Goal: Navigation & Orientation: Find specific page/section

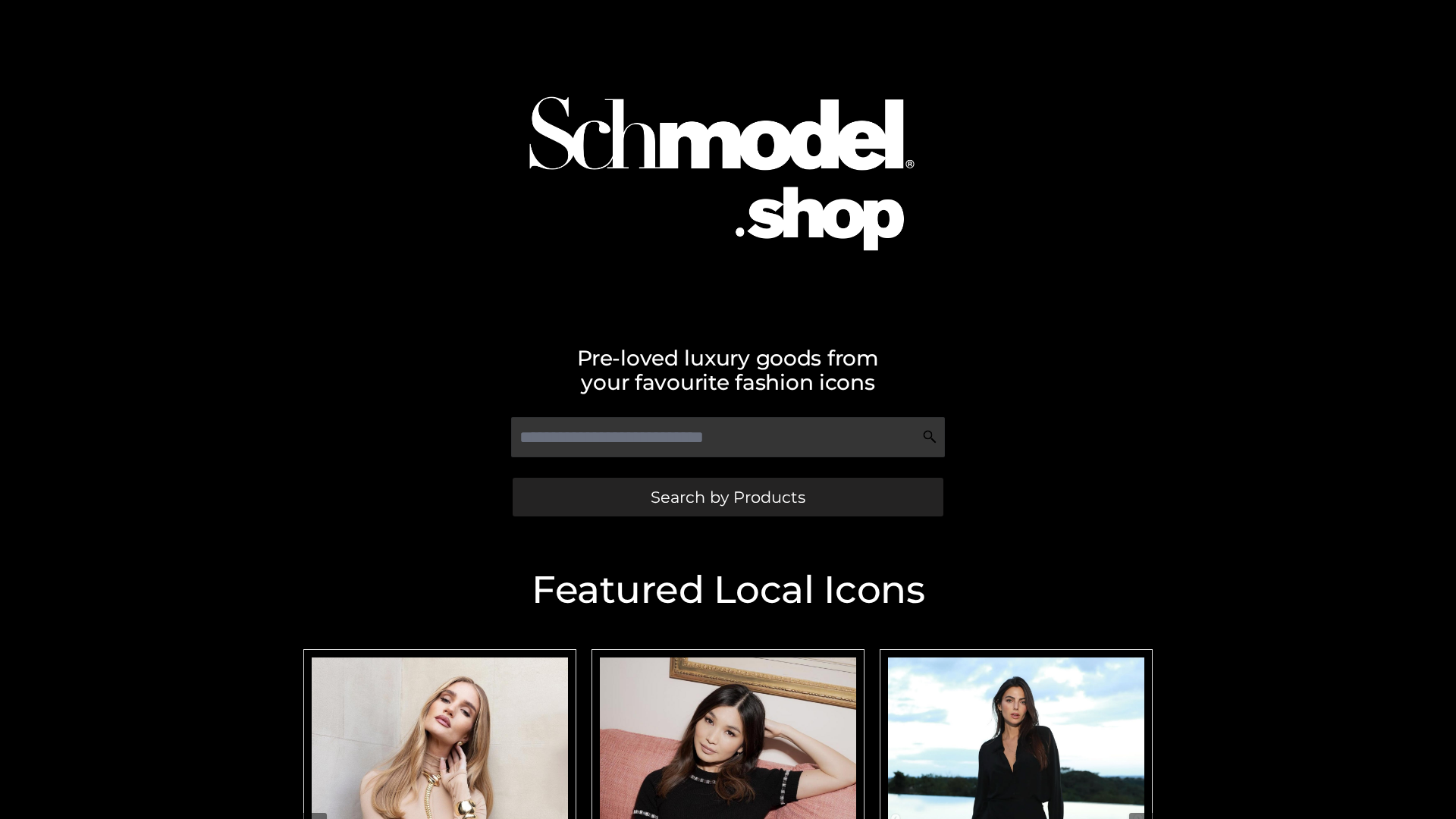
click at [728, 497] on span "Search by Products" at bounding box center [728, 498] width 155 height 16
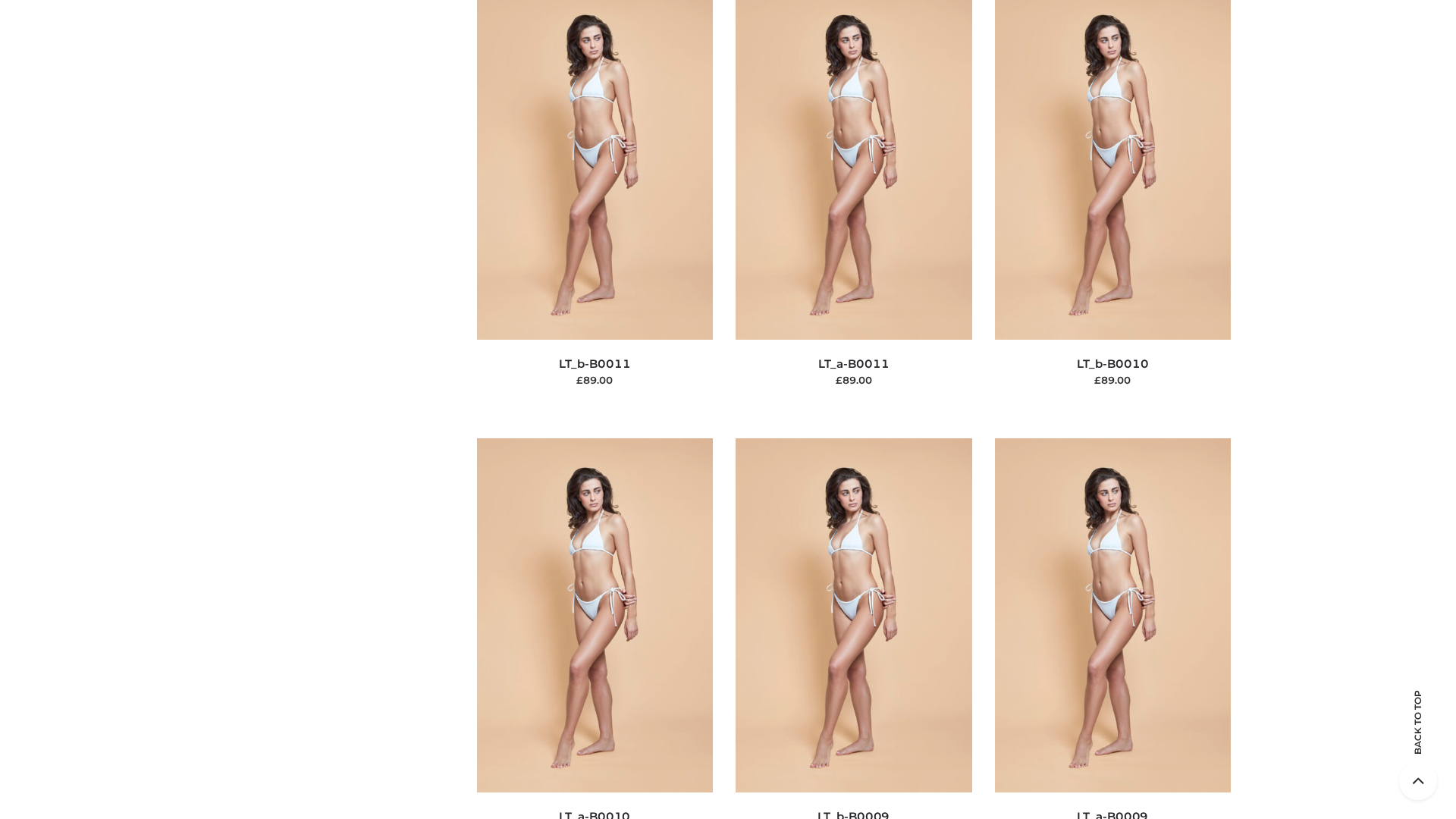
scroll to position [6815, 0]
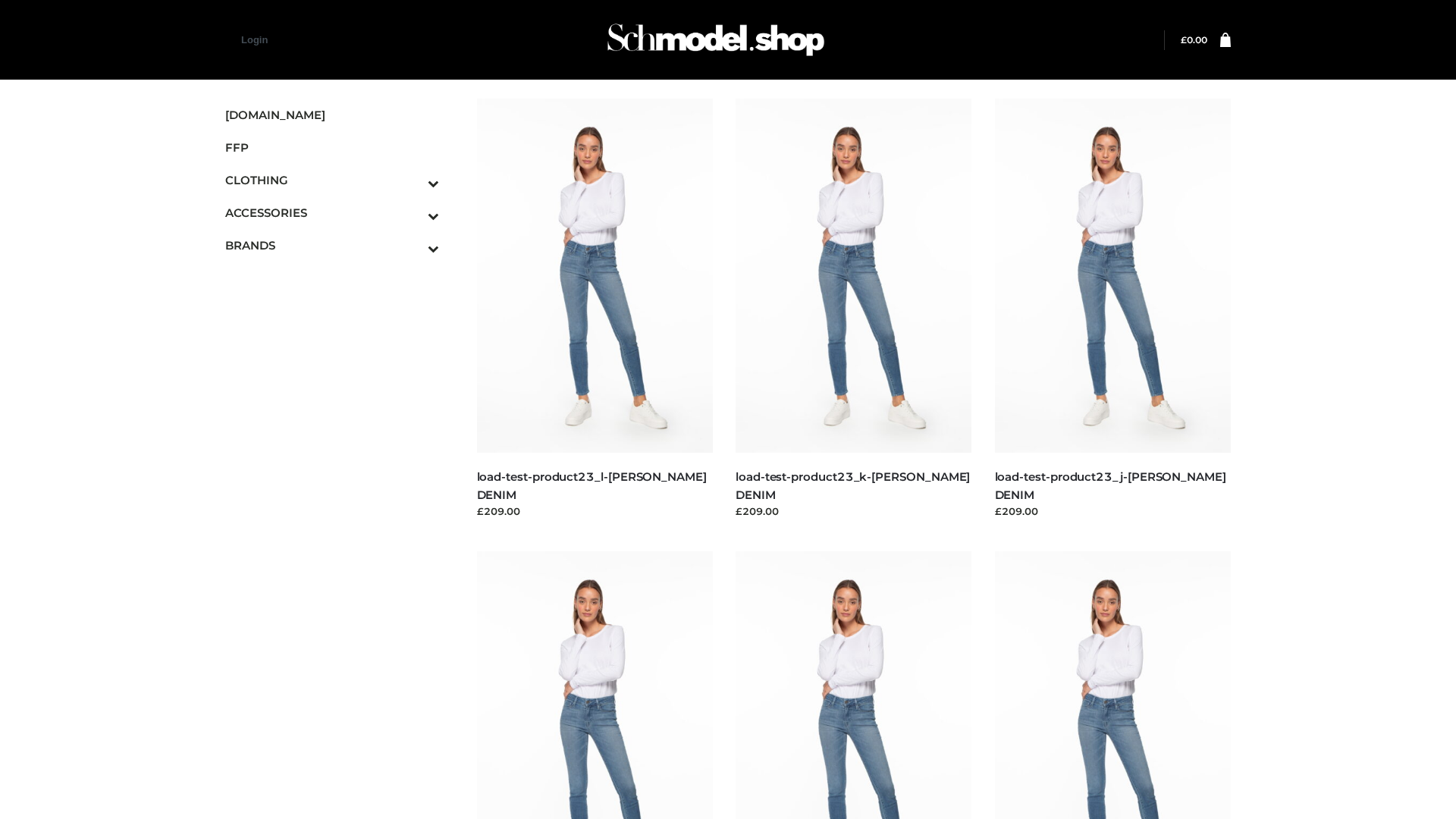
scroll to position [1331, 0]
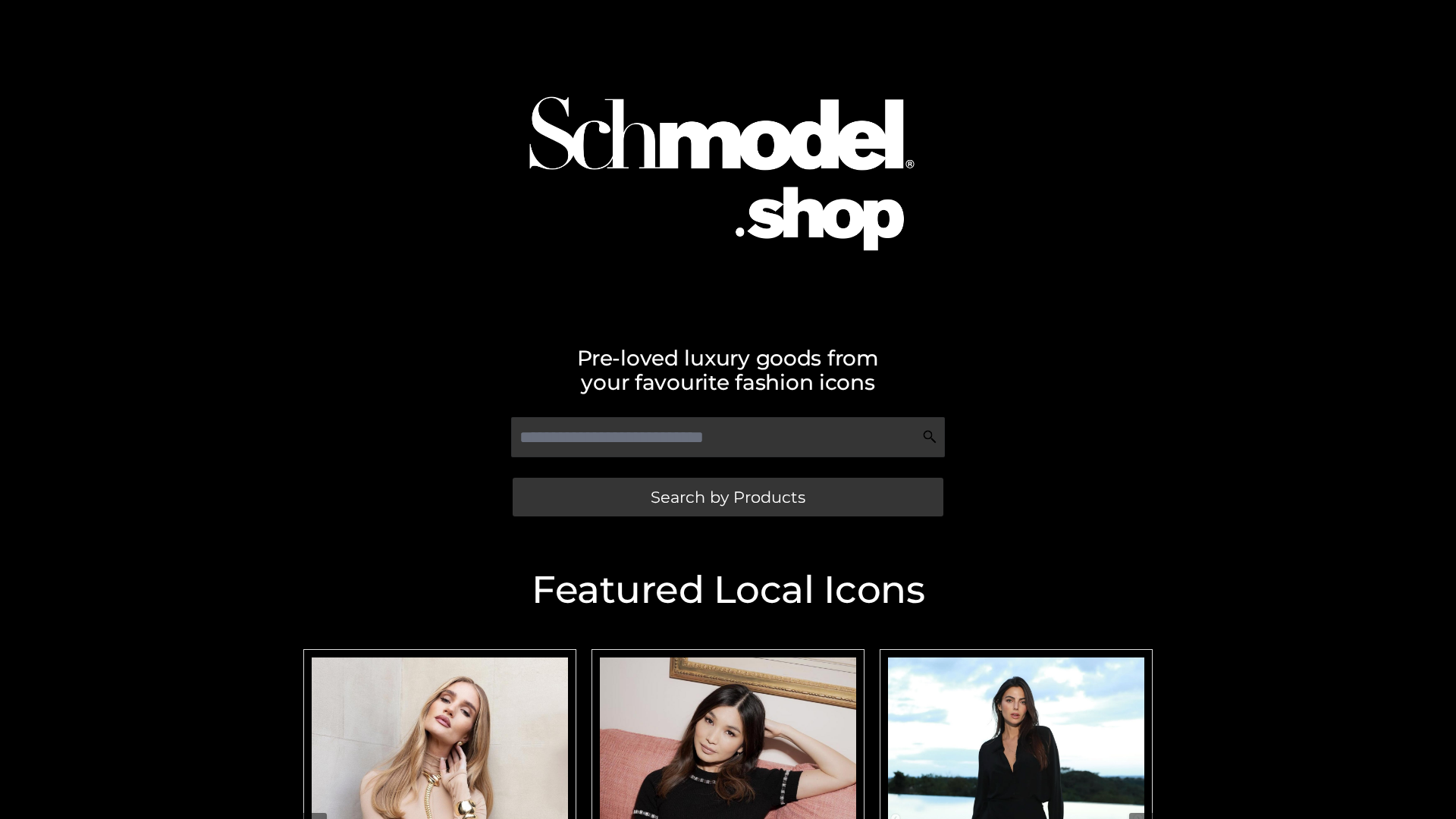
click at [728, 497] on span "Search by Products" at bounding box center [728, 498] width 155 height 16
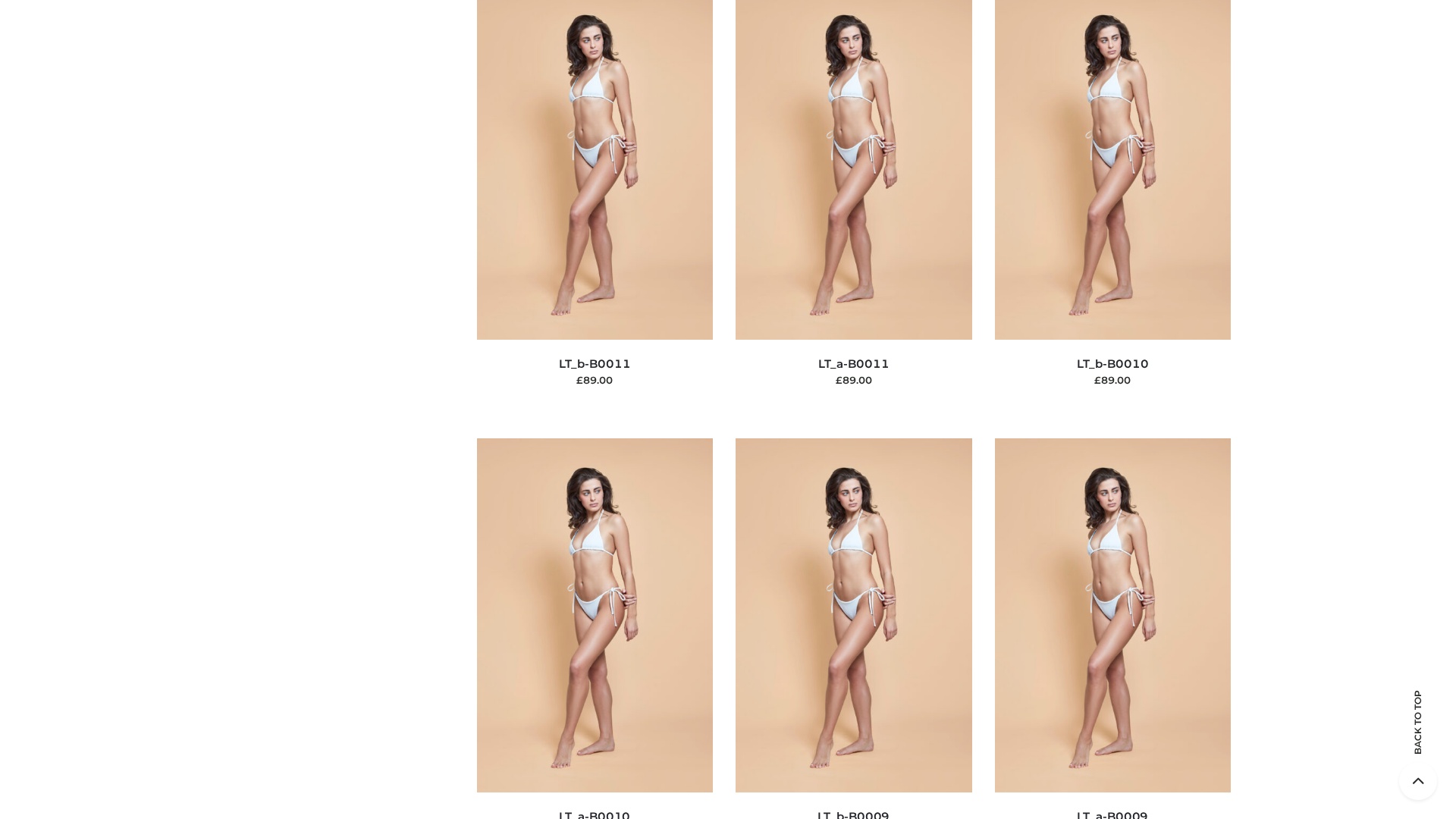
scroll to position [6815, 0]
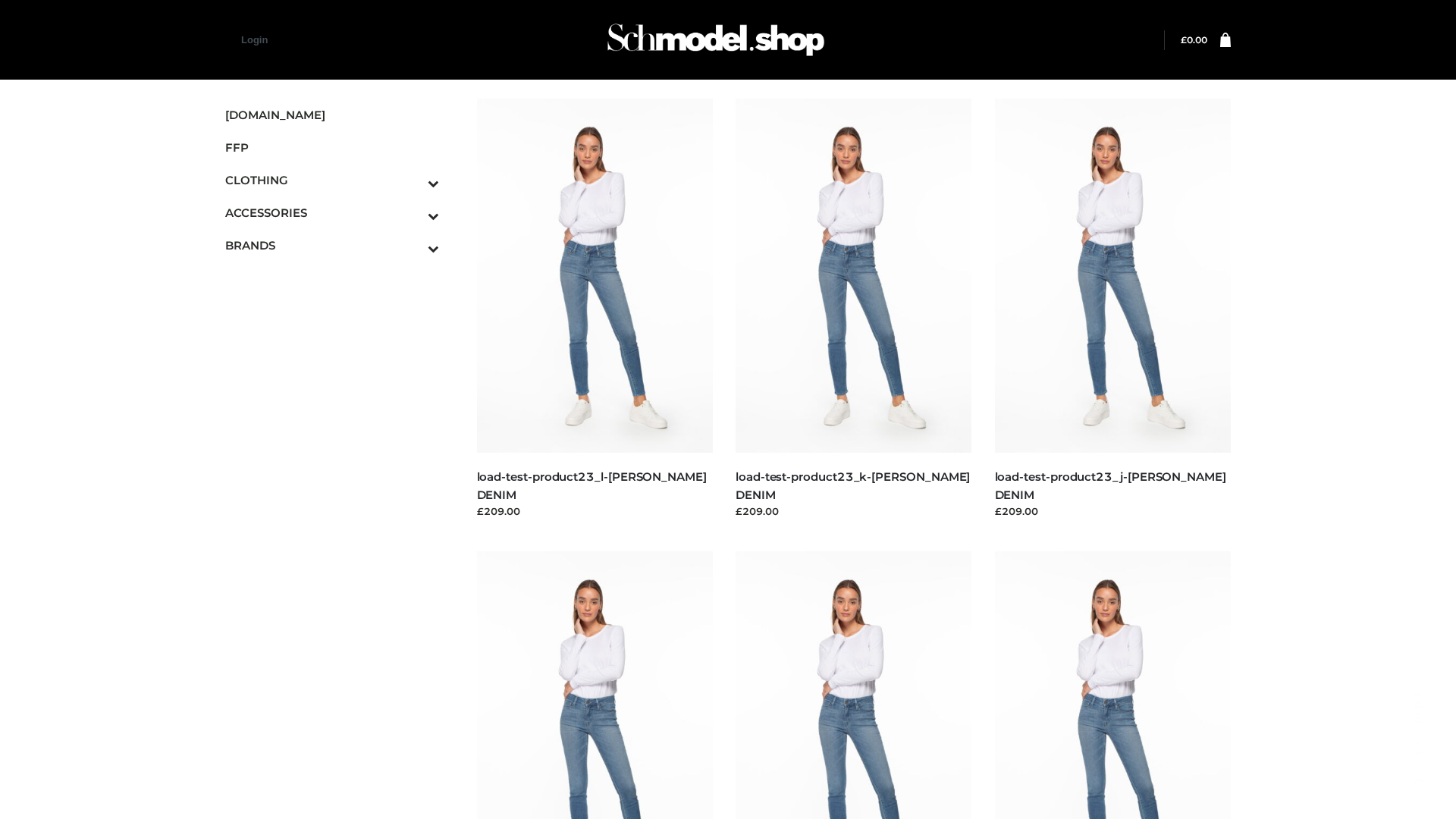
scroll to position [1331, 0]
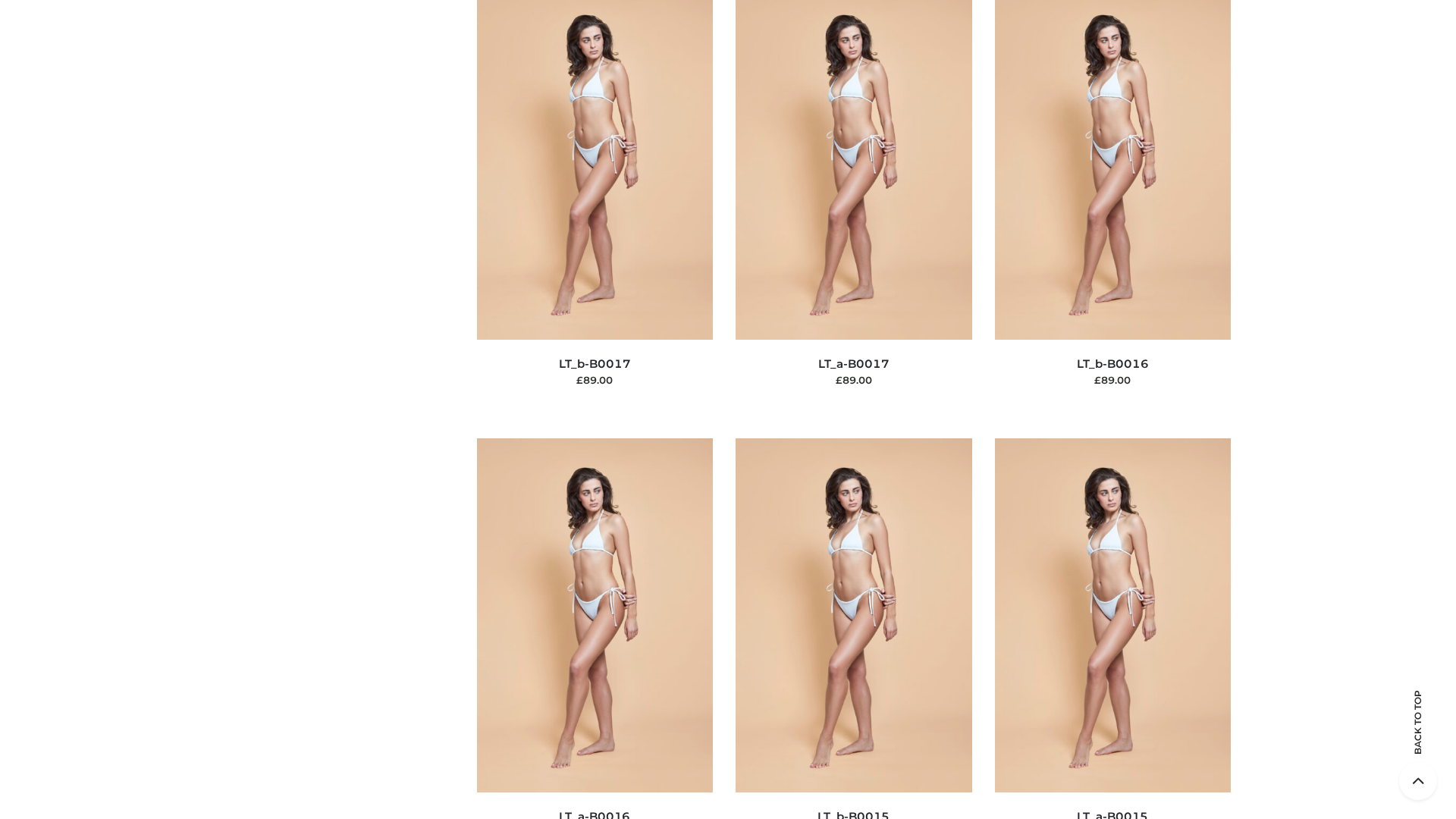
scroll to position [4986, 0]
